Goal: Complete application form

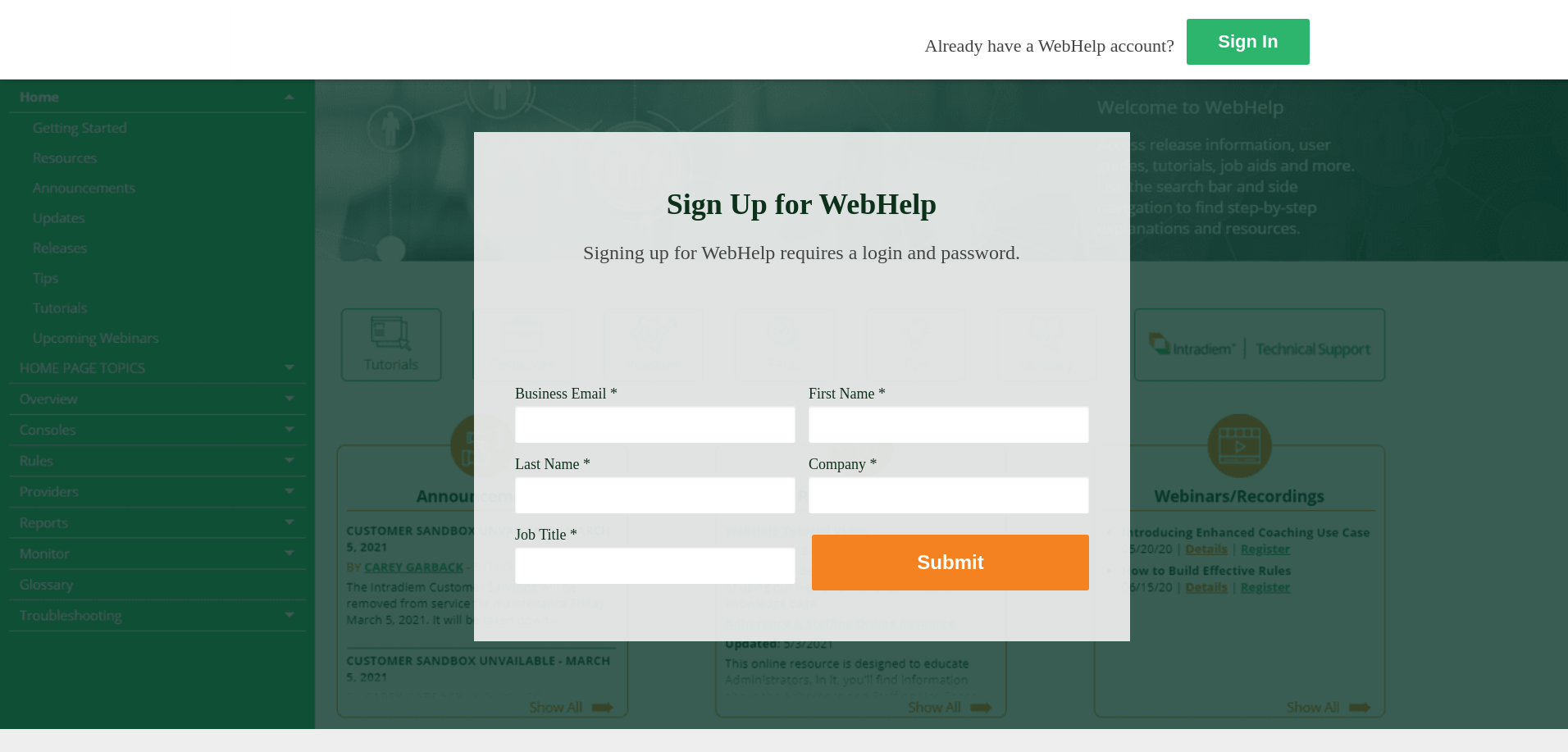
click at [515, 426] on input "Business Email *" at bounding box center [656, 424] width 280 height 38
type input "[PERSON_NAME][EMAIL_ADDRESS][DOMAIN_NAME]"
type input "[PERSON_NAME]"
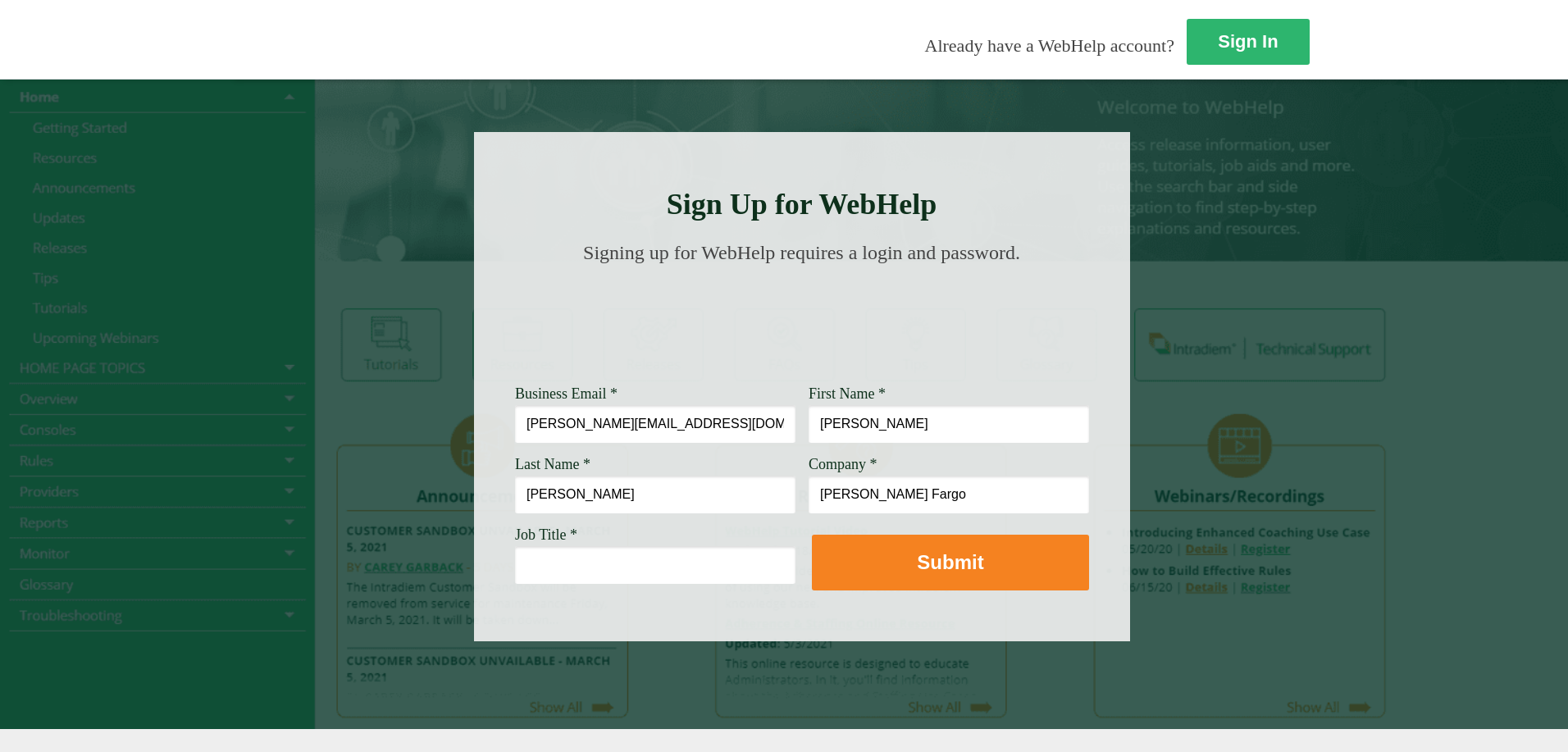
type input "[PERSON_NAME] Fargo"
drag, startPoint x: 378, startPoint y: 567, endPoint x: 309, endPoint y: 562, distance: 69.2
click at [515, 562] on input "Customer" at bounding box center [656, 565] width 280 height 38
type input "C"
paste input "Customer Service Associate Manager"
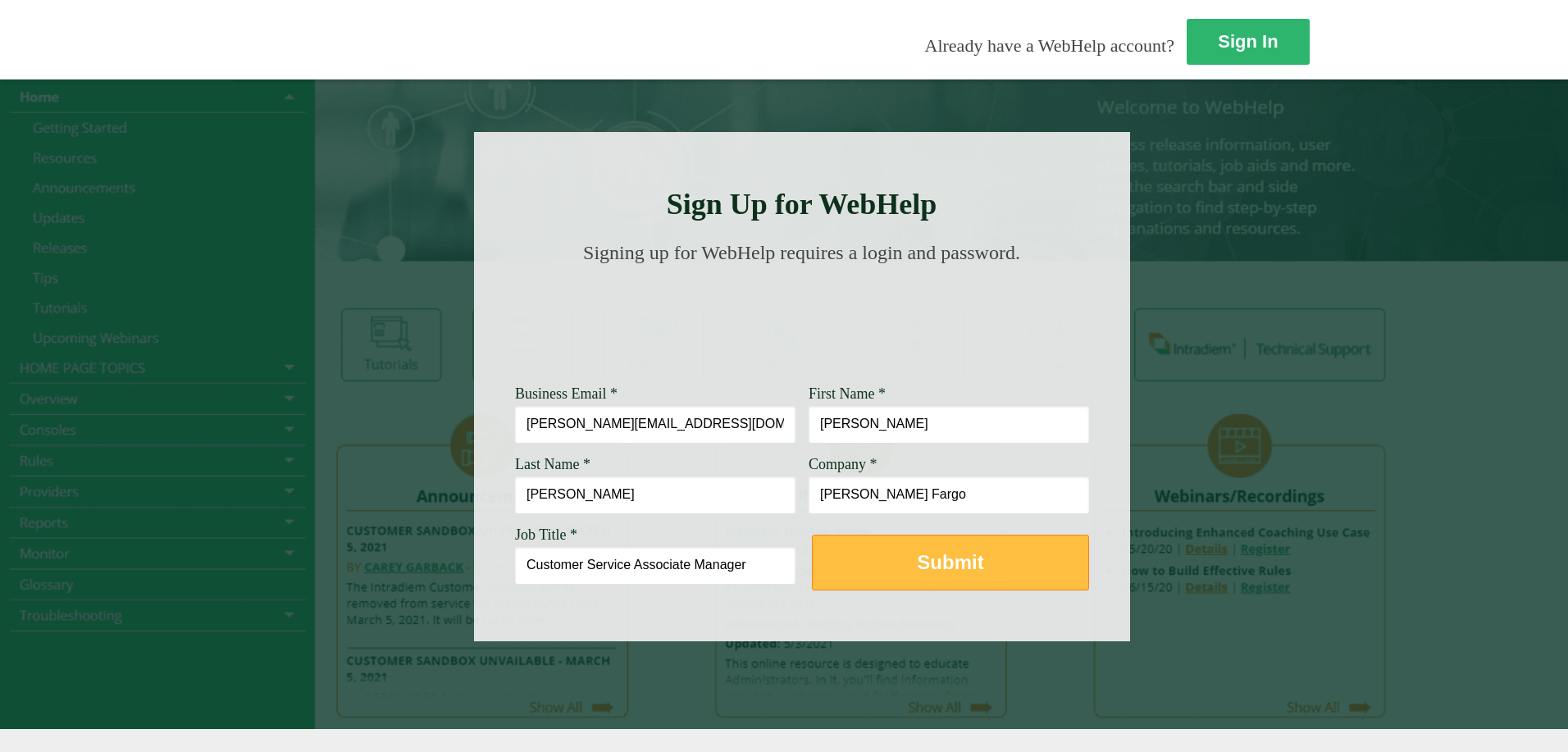
type input "Customer Service Associate Manager"
click at [917, 568] on strong "Submit" at bounding box center [950, 562] width 67 height 23
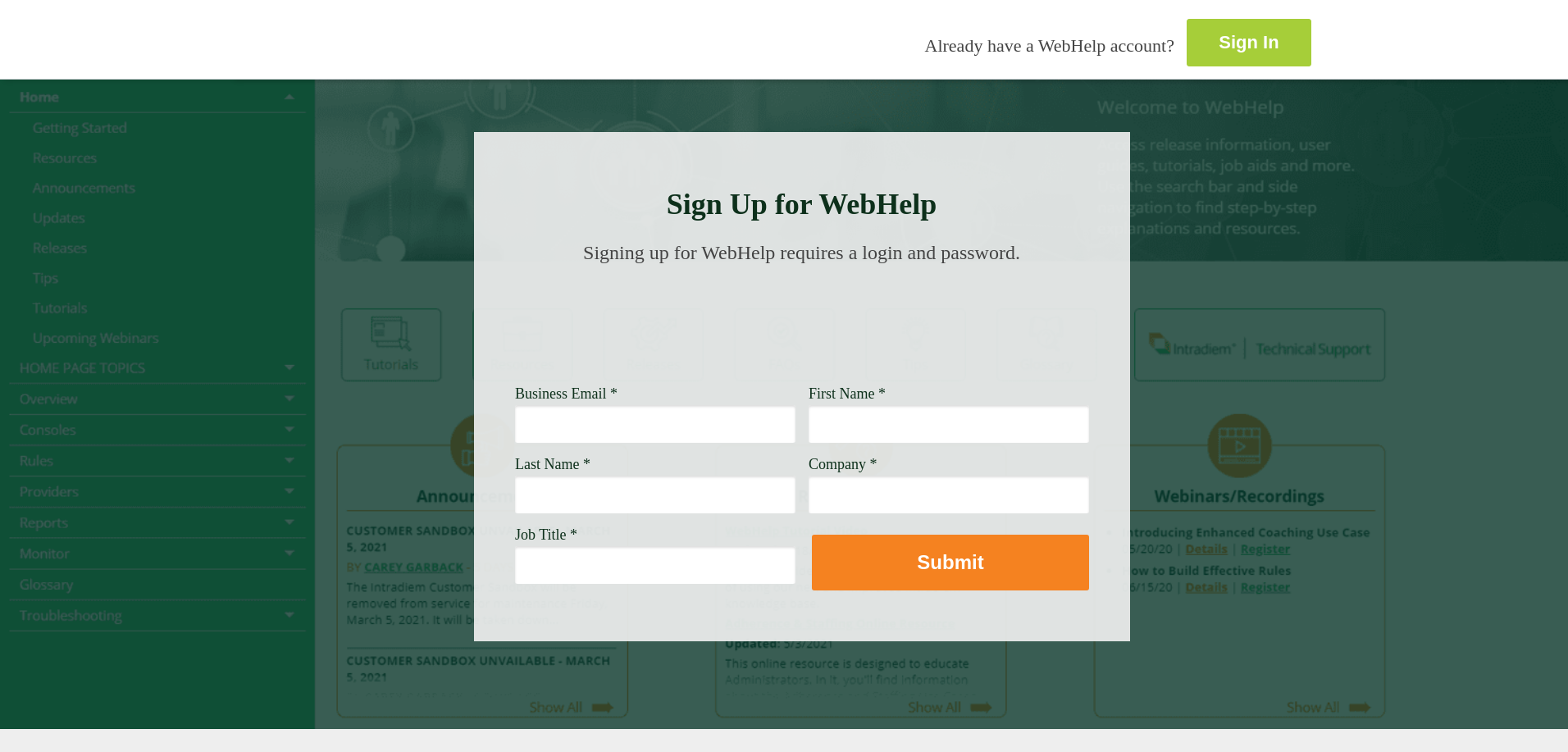
click at [1219, 32] on strong "Sign In" at bounding box center [1249, 42] width 60 height 21
